Goal: Information Seeking & Learning: Learn about a topic

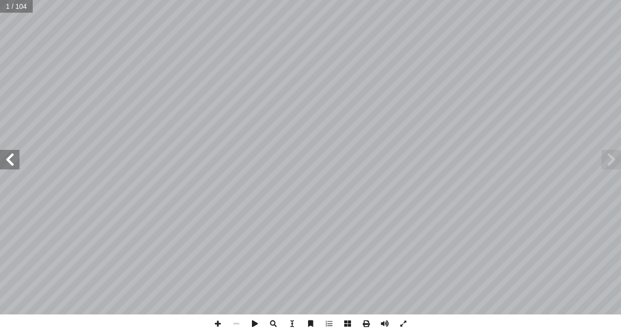
click at [12, 158] on span at bounding box center [10, 160] width 20 height 20
click at [13, 158] on span at bounding box center [10, 160] width 20 height 20
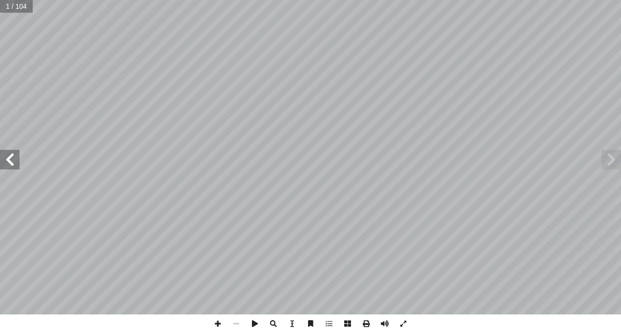
click at [13, 158] on span at bounding box center [10, 160] width 20 height 20
click at [14, 159] on span at bounding box center [10, 160] width 20 height 20
click at [15, 160] on span at bounding box center [10, 160] width 20 height 20
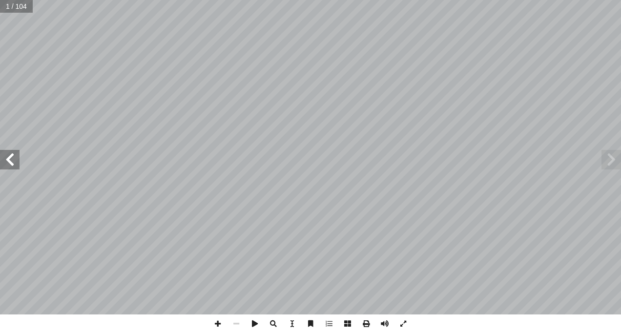
click at [16, 160] on span at bounding box center [10, 160] width 20 height 20
click at [17, 160] on span at bounding box center [10, 160] width 20 height 20
click at [19, 158] on span at bounding box center [10, 160] width 20 height 20
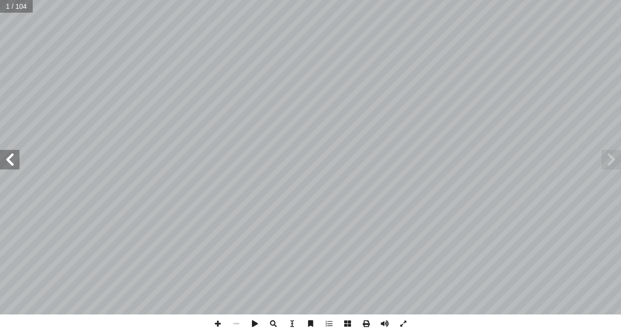
click at [20, 158] on div "ُ ة َّ ي ِ يات َ ح ْ وال ُ ة َّ ي ِ ن َ ط َ و ْ ال ُ ة َ ي ِ ب ْ ر َّ الت ب ِ ا…" at bounding box center [310, 157] width 621 height 315
click at [16, 164] on span at bounding box center [10, 160] width 20 height 20
click at [15, 162] on span at bounding box center [10, 160] width 20 height 20
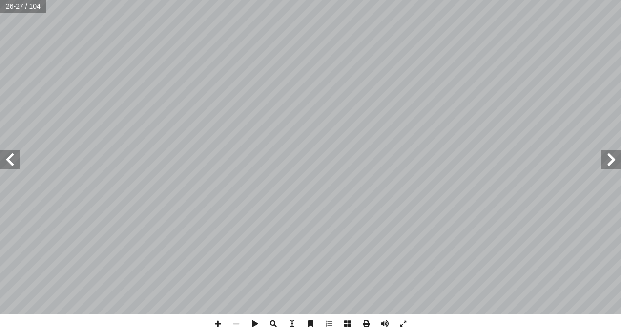
click at [15, 162] on span at bounding box center [10, 160] width 20 height 20
click at [610, 162] on span at bounding box center [612, 160] width 20 height 20
click at [14, 164] on span at bounding box center [10, 160] width 20 height 20
click at [234, 323] on span at bounding box center [236, 324] width 19 height 19
click at [219, 325] on span at bounding box center [218, 324] width 19 height 19
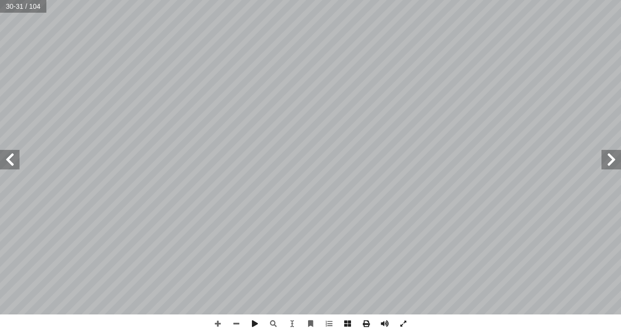
click at [4, 163] on span at bounding box center [10, 160] width 20 height 20
click at [0, 89] on html "الصفحة الرئيسية الصف الأول الصف الثاني الصف الثالث الصف الرابع الصف الخامس الصف…" at bounding box center [310, 44] width 621 height 89
click at [3, 169] on span at bounding box center [10, 160] width 20 height 20
click at [610, 158] on span at bounding box center [612, 160] width 20 height 20
click at [621, 89] on html "الصفحة الرئيسية الصف الأول الصف الثاني الصف الثالث الصف الرابع الصف الخامس الصف…" at bounding box center [310, 44] width 621 height 89
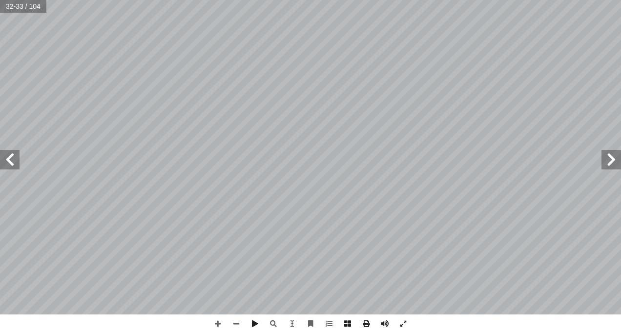
click at [612, 153] on span at bounding box center [612, 160] width 20 height 20
